Goal: Information Seeking & Learning: Find specific fact

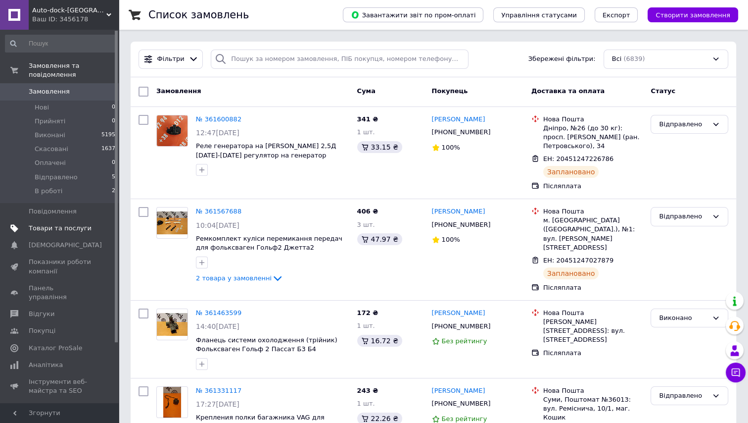
click at [50, 224] on span "Товари та послуги" at bounding box center [60, 228] width 63 height 9
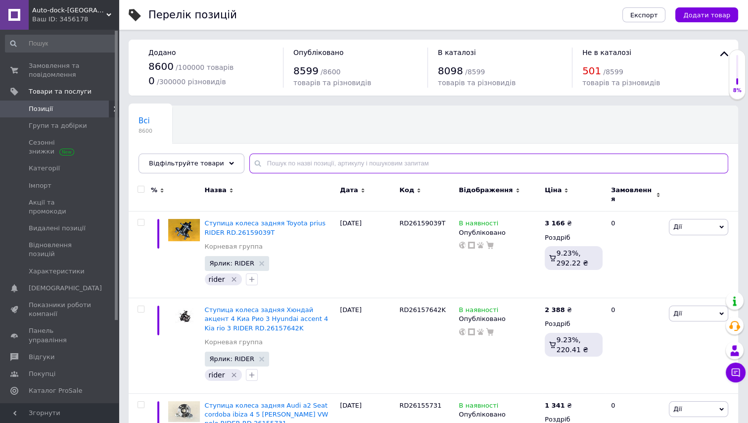
click at [341, 163] on input "text" at bounding box center [488, 163] width 479 height 20
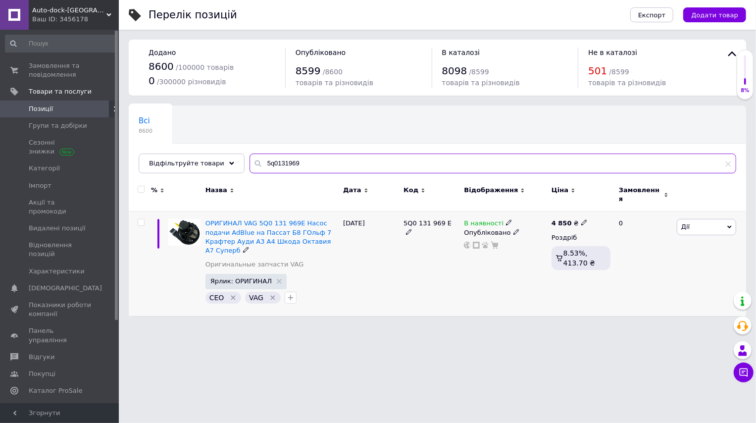
type input "5q0131969"
drag, startPoint x: 403, startPoint y: 217, endPoint x: 445, endPoint y: 220, distance: 42.2
click at [445, 220] on div "5Q0 131 969 E" at bounding box center [430, 228] width 55 height 18
copy span "5Q0 131 969 E"
click at [704, 258] on div "[PERSON_NAME] Підняти на початок групи Копіювати Знижка Подарунок Супутні Прихо…" at bounding box center [710, 263] width 72 height 104
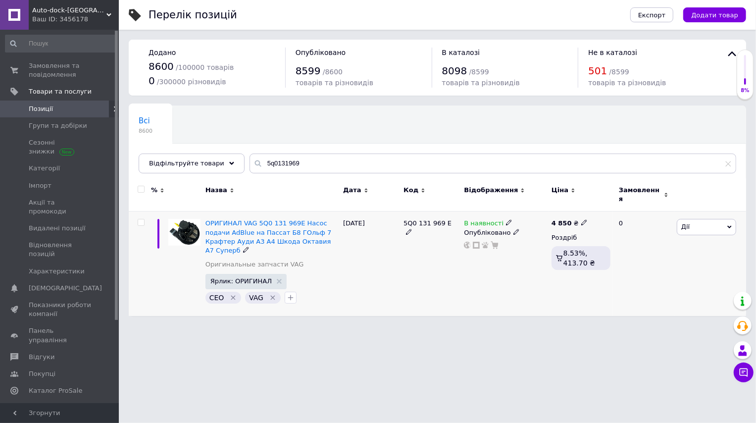
click at [674, 271] on div "[PERSON_NAME] Підняти на початок групи Копіювати Знижка Подарунок Супутні Прихо…" at bounding box center [710, 263] width 72 height 104
drag, startPoint x: 407, startPoint y: 218, endPoint x: 445, endPoint y: 223, distance: 38.4
click at [445, 223] on div "ОРИГИНАЛ VAG 5Q0 131 969E Насос подачи AdBlue на Пассат Б8 ГОльф 7 Крафтер Ауди…" at bounding box center [437, 263] width 617 height 104
copy div "5Q0 131 969 E"
